Goal: Transaction & Acquisition: Book appointment/travel/reservation

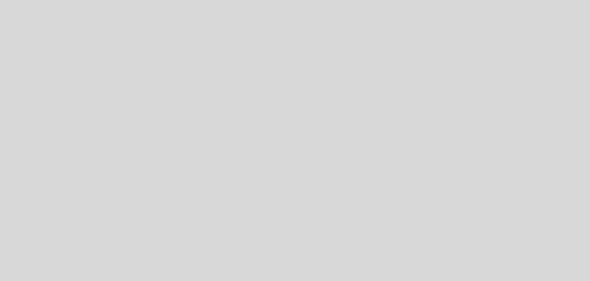
select select "pt"
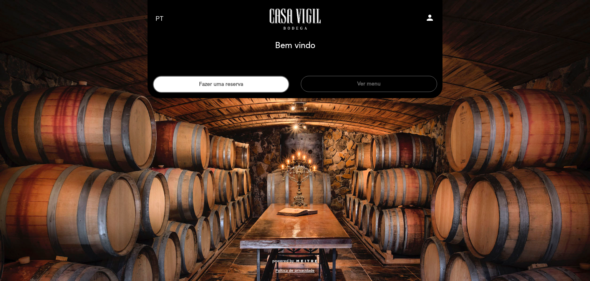
click at [429, 17] on icon "person" at bounding box center [430, 17] width 9 height 9
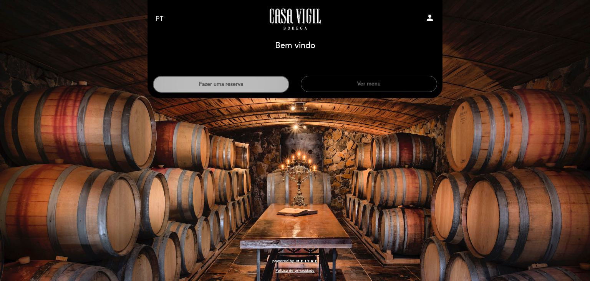
click at [244, 83] on button "Fazer uma reserva" at bounding box center [221, 84] width 136 height 17
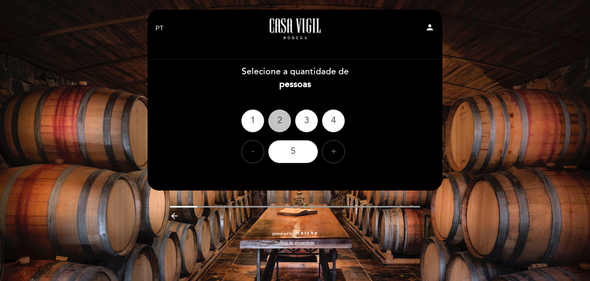
click at [280, 119] on div "2" at bounding box center [279, 120] width 23 height 23
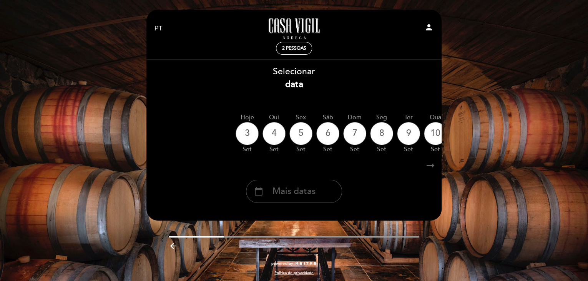
click at [293, 193] on span "Mais datas" at bounding box center [294, 191] width 43 height 13
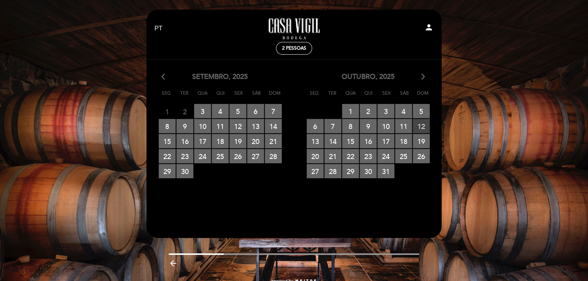
click at [421, 126] on span "12 RESERVAS DISPONÍVEIS" at bounding box center [421, 126] width 17 height 14
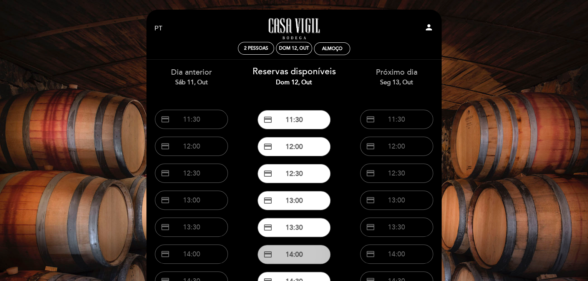
click at [294, 252] on button "credit_card 14:00" at bounding box center [294, 253] width 73 height 19
